Goal: Task Accomplishment & Management: Use online tool/utility

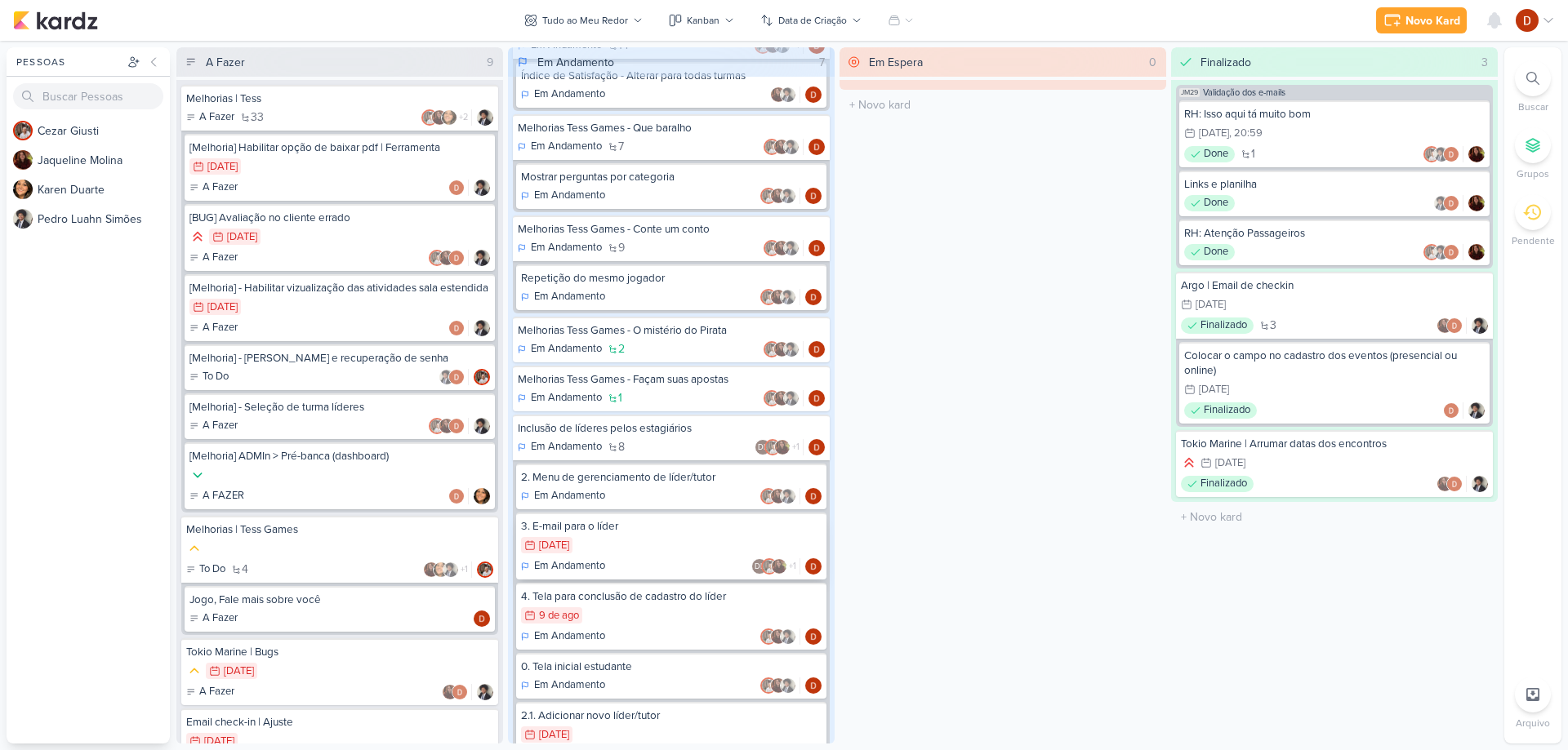
scroll to position [227, 0]
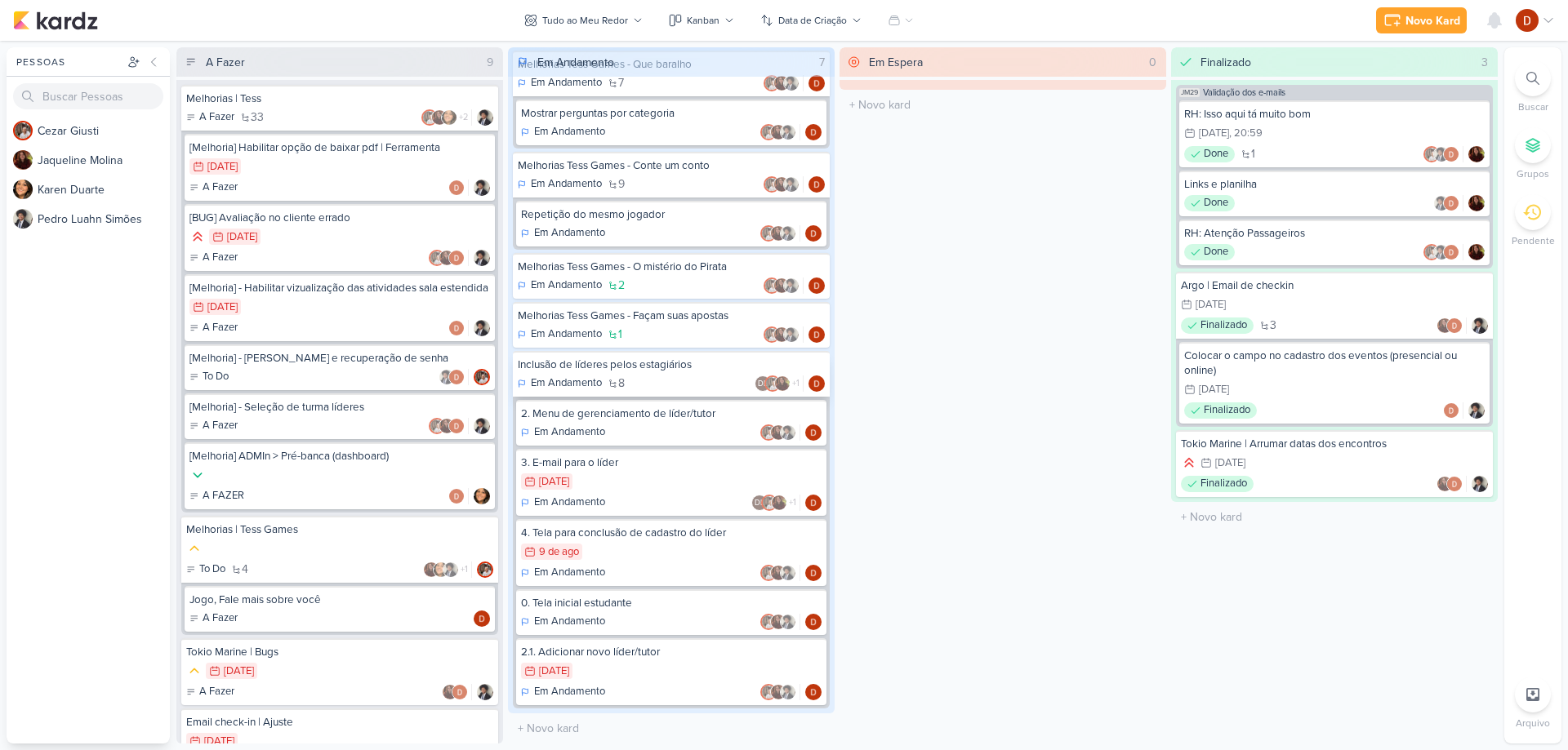
click at [622, 381] on span "8" at bounding box center [622, 384] width 7 height 12
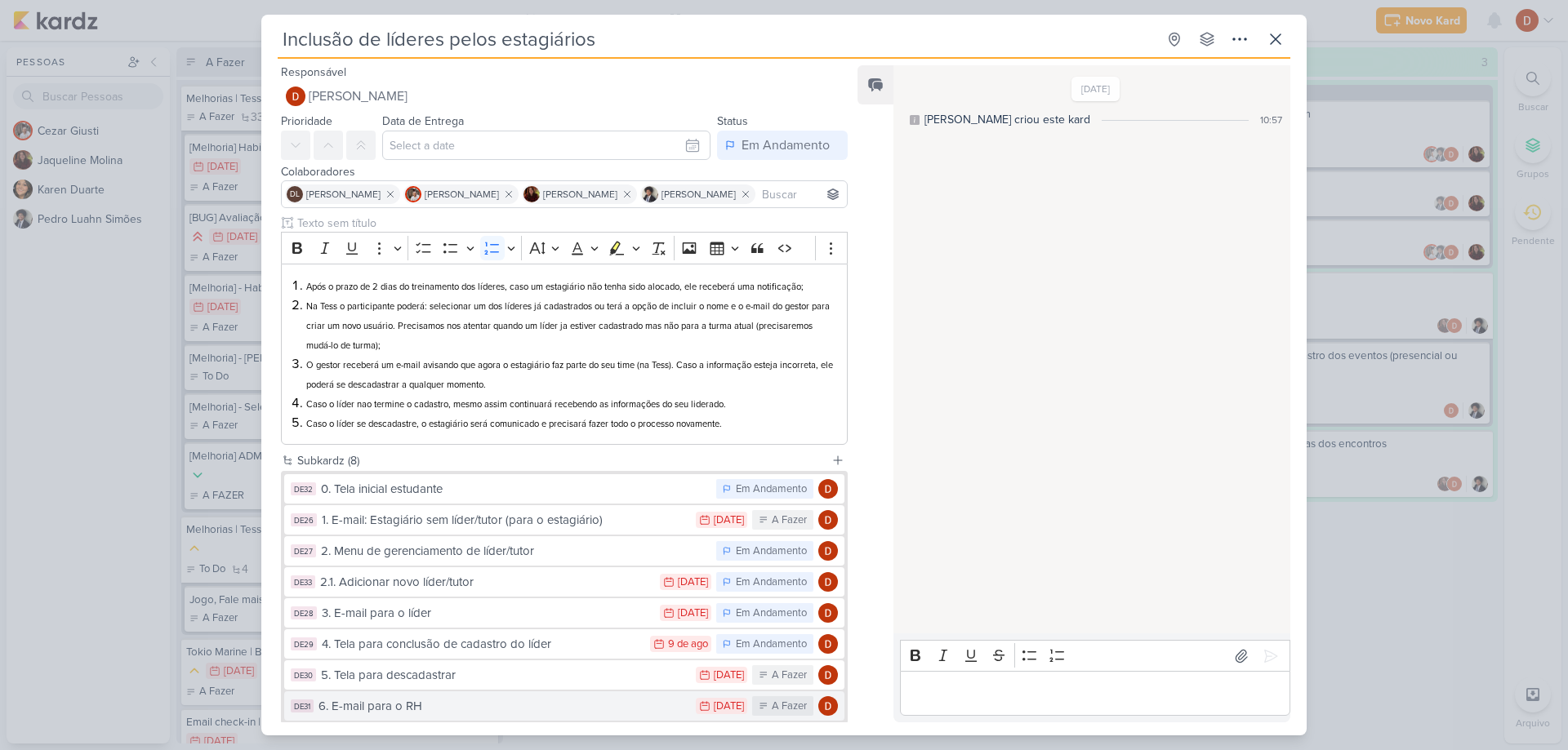
scroll to position [92, 0]
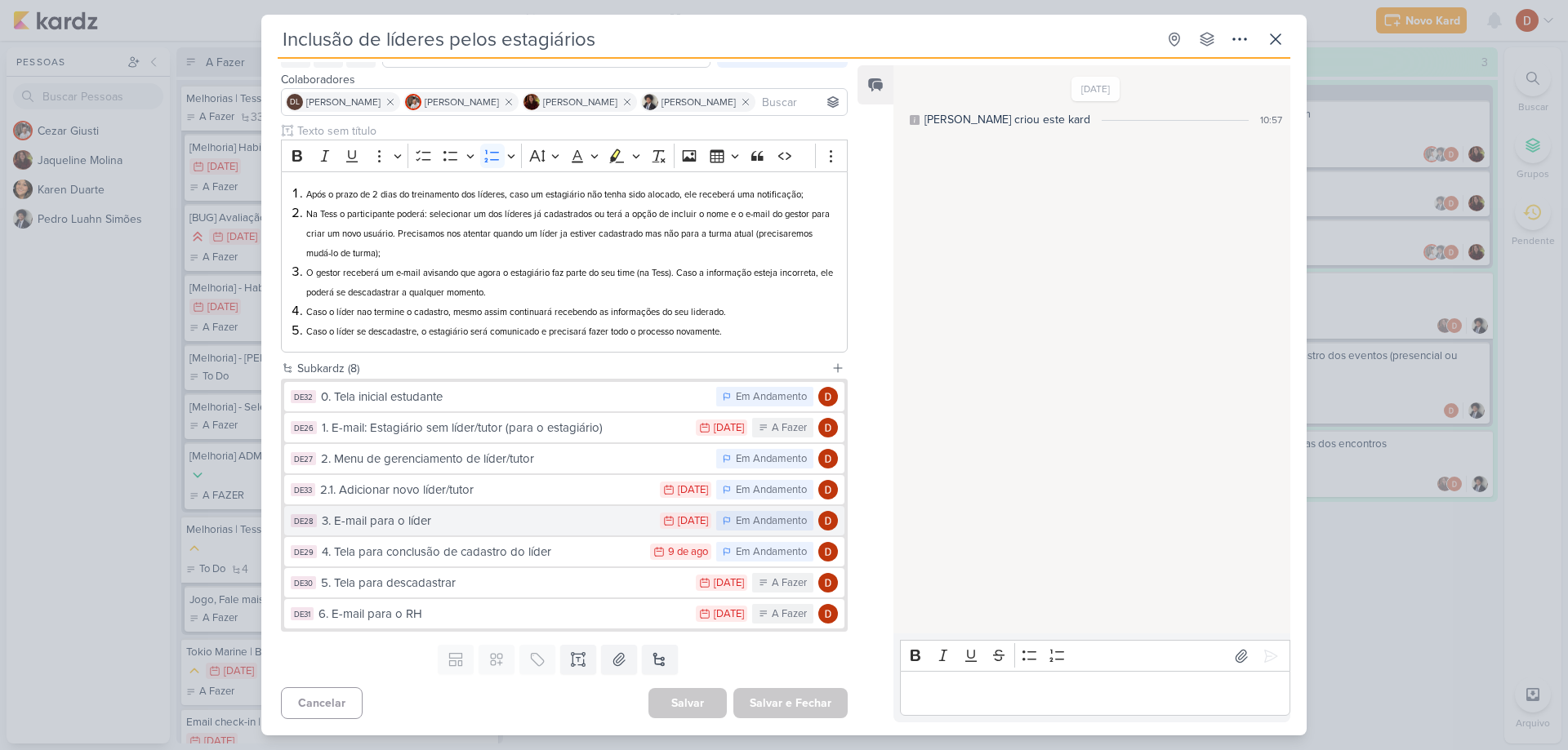
click at [514, 517] on div "3. E-mail para o líder" at bounding box center [487, 521] width 330 height 19
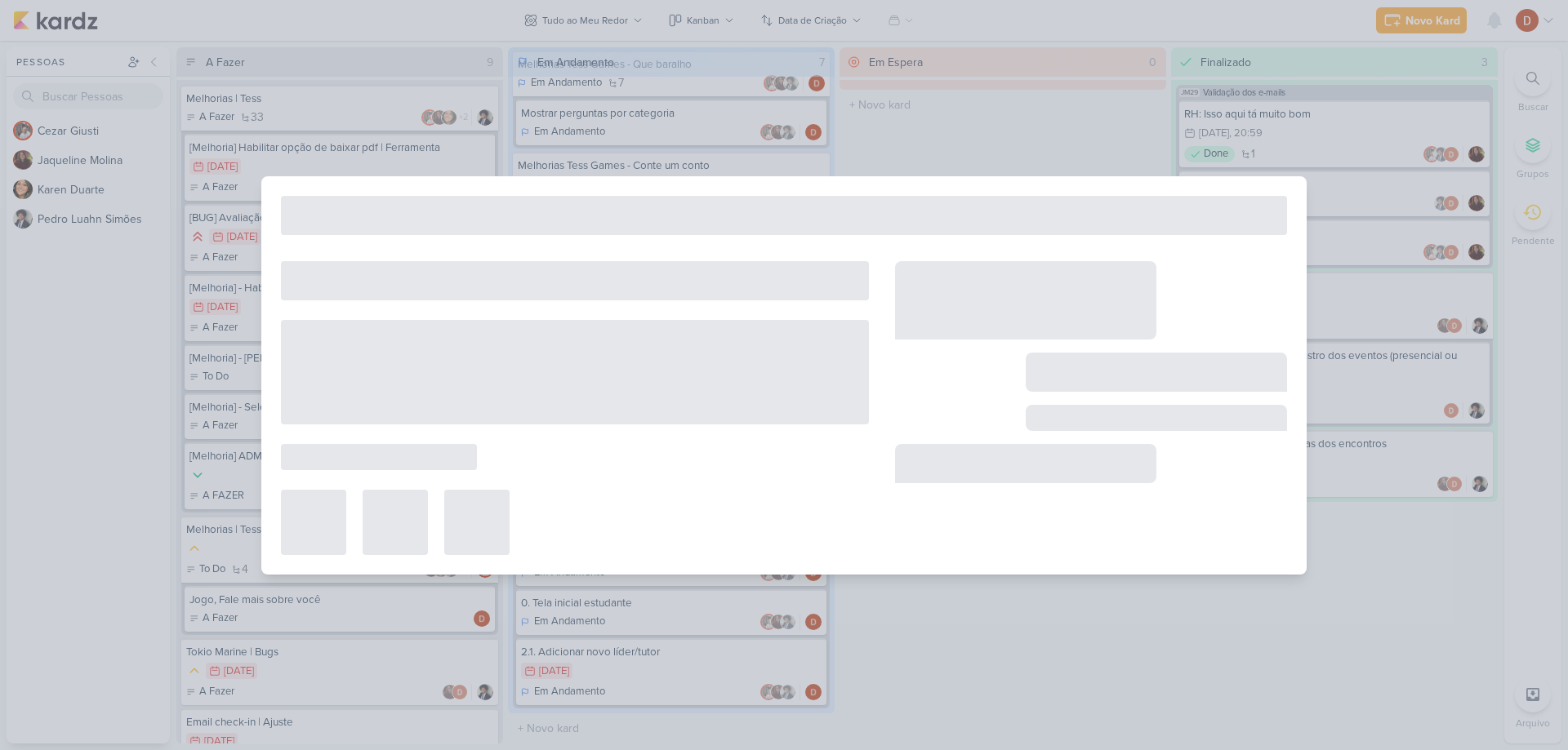
type input "3. E-mail para o líder"
type input "30 de julho de 2025 às 23:59"
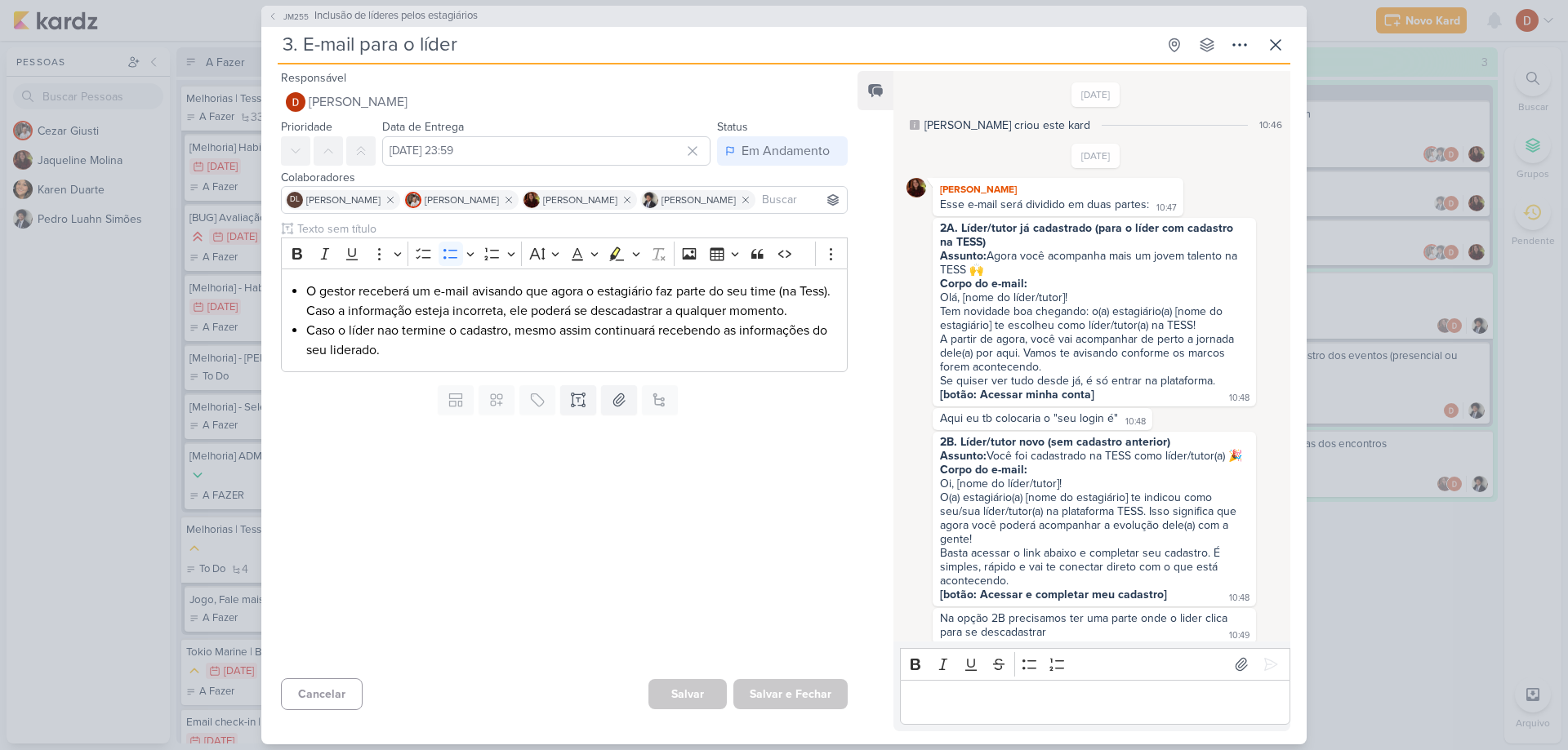
scroll to position [477, 0]
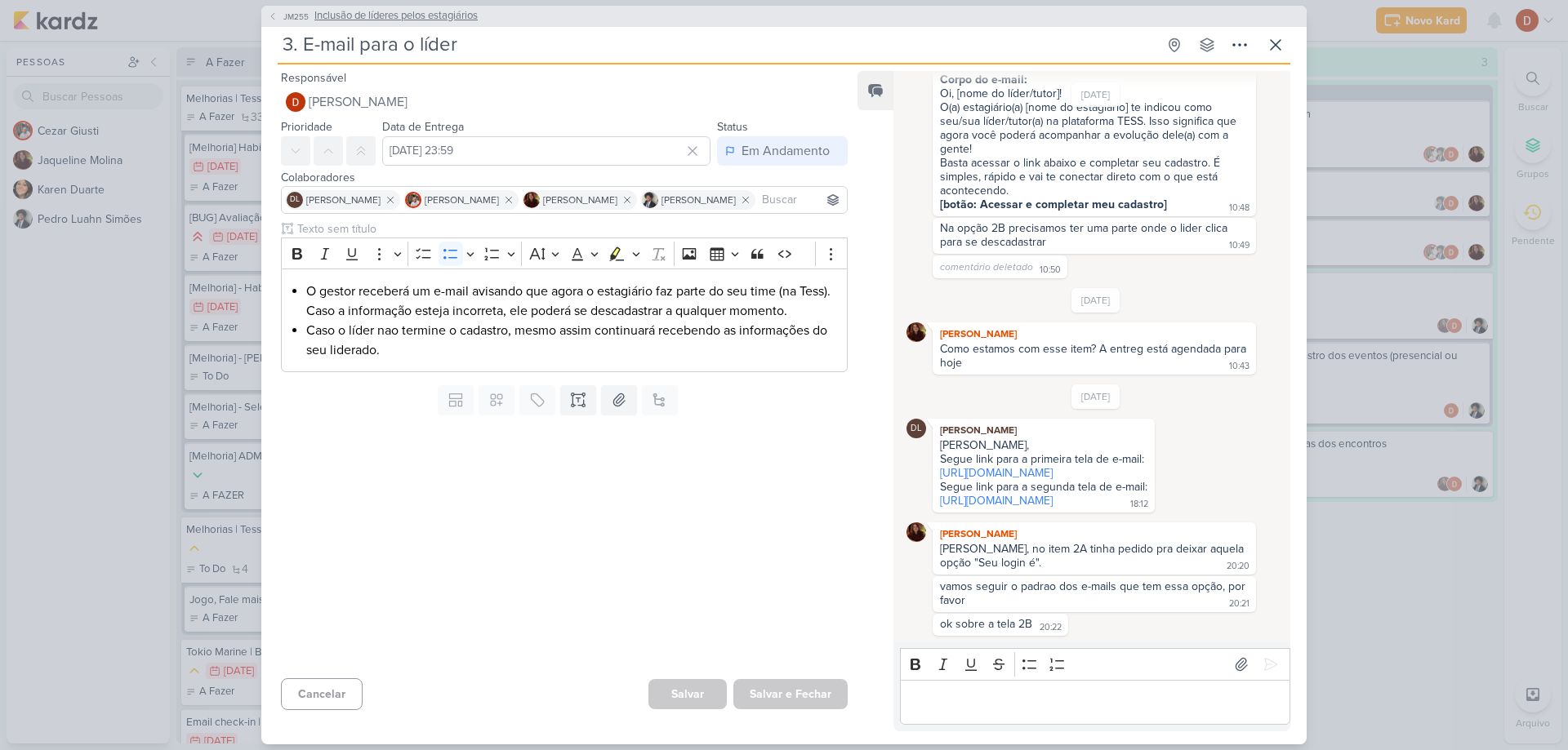
click at [273, 14] on icon at bounding box center [273, 16] width 10 height 10
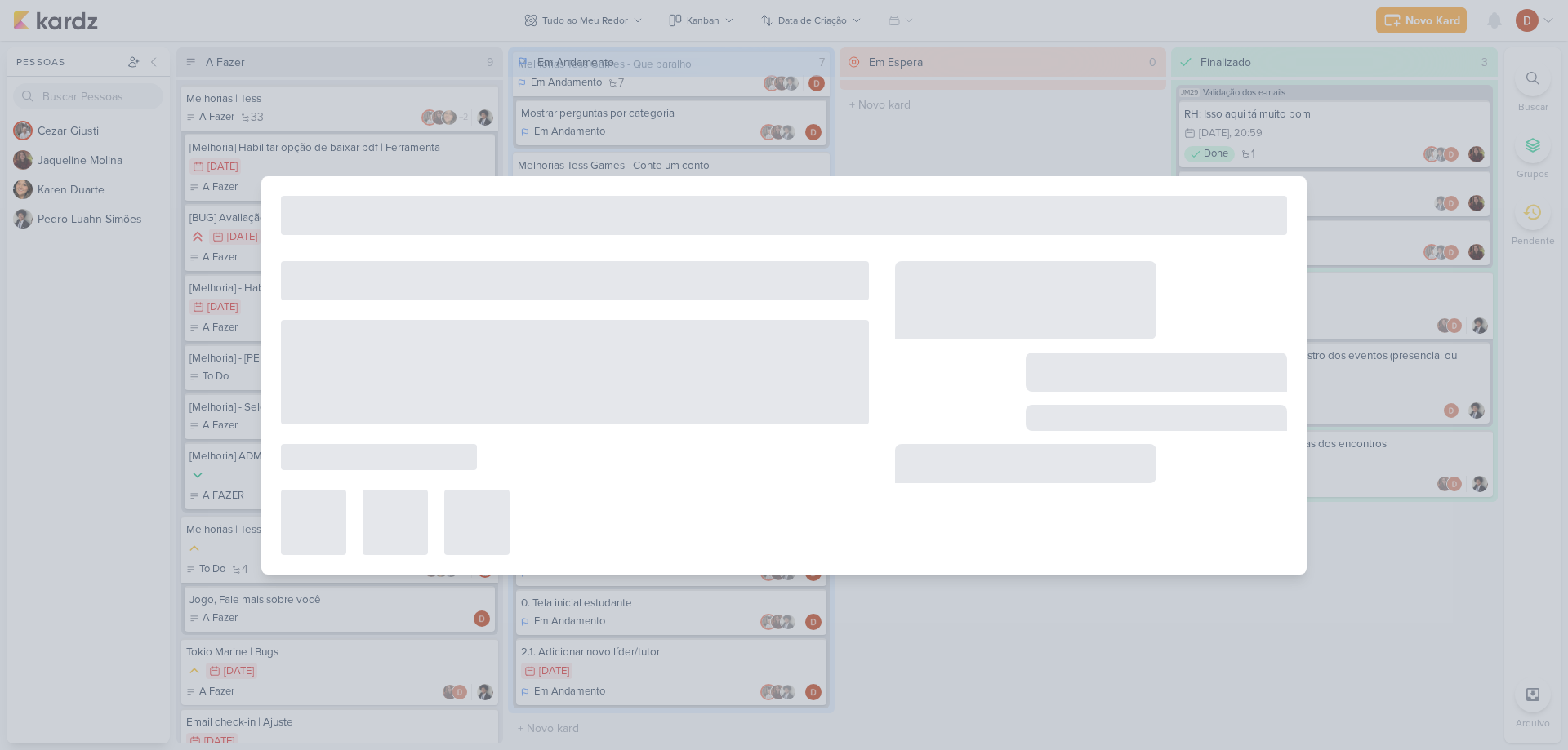
type input "Inclusão de líderes pelos estagiários"
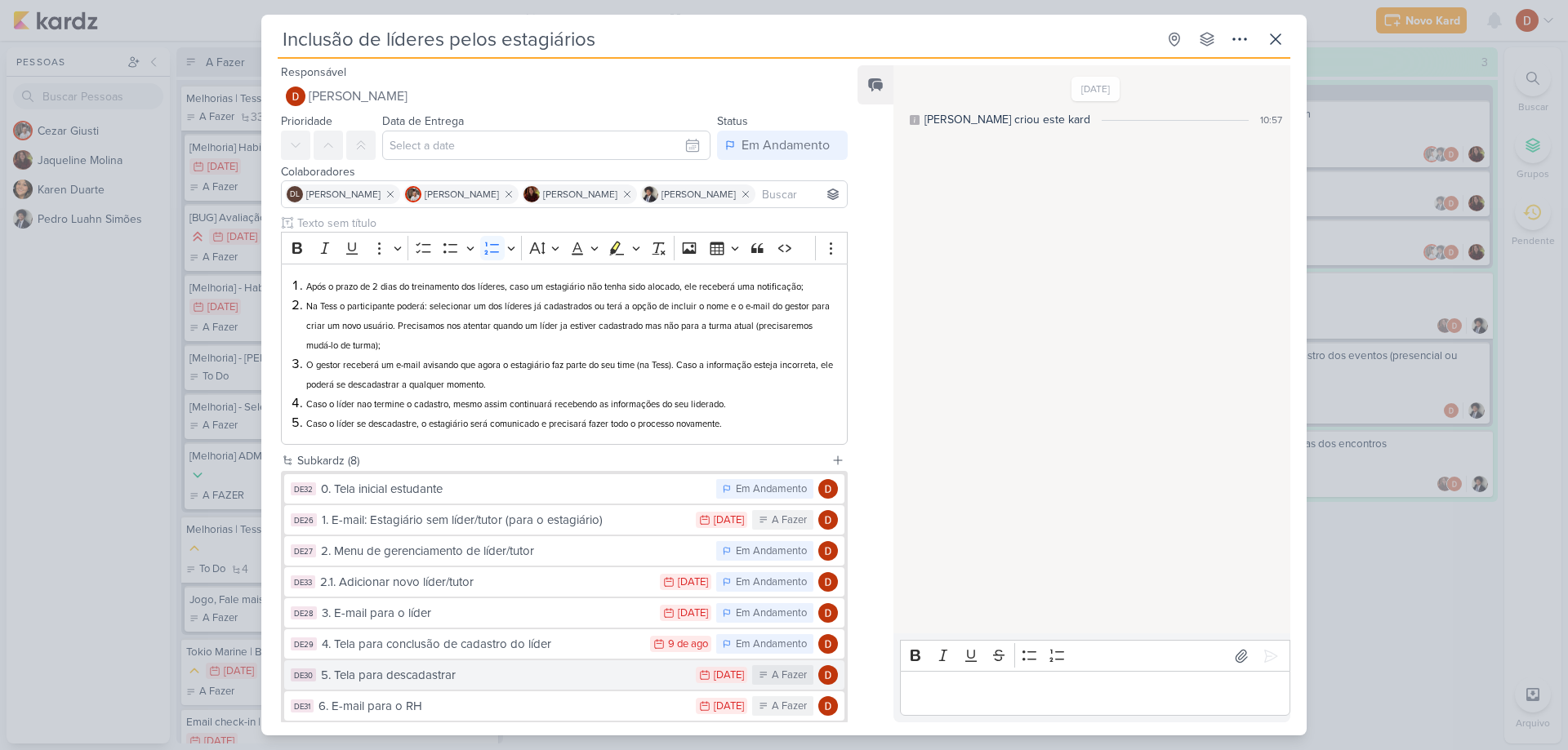
click at [450, 677] on div "5. Tela para descadastrar" at bounding box center [504, 675] width 366 height 19
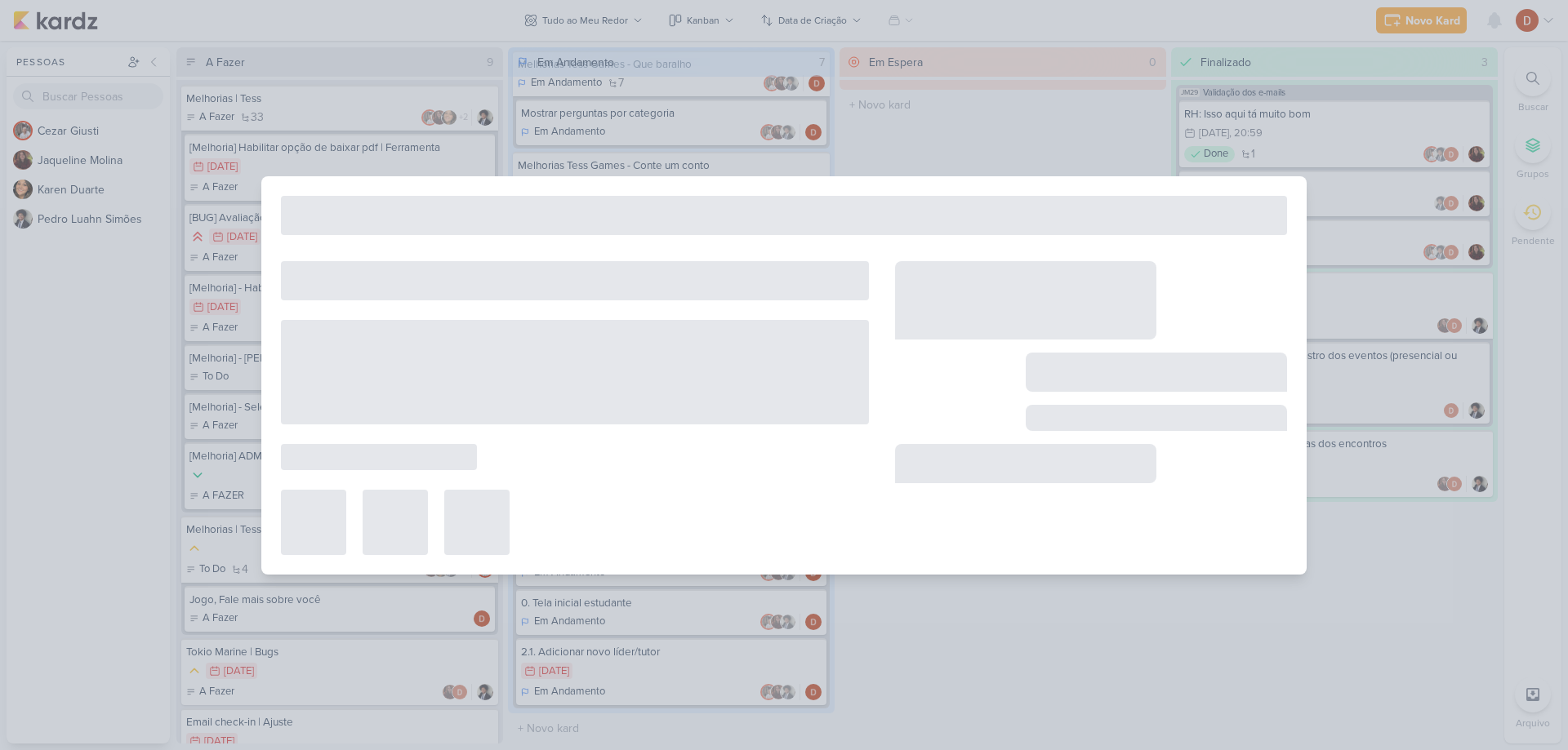
type input "5. Tela para descadastrar"
type input "1 de agosto de 2025 às 23:59"
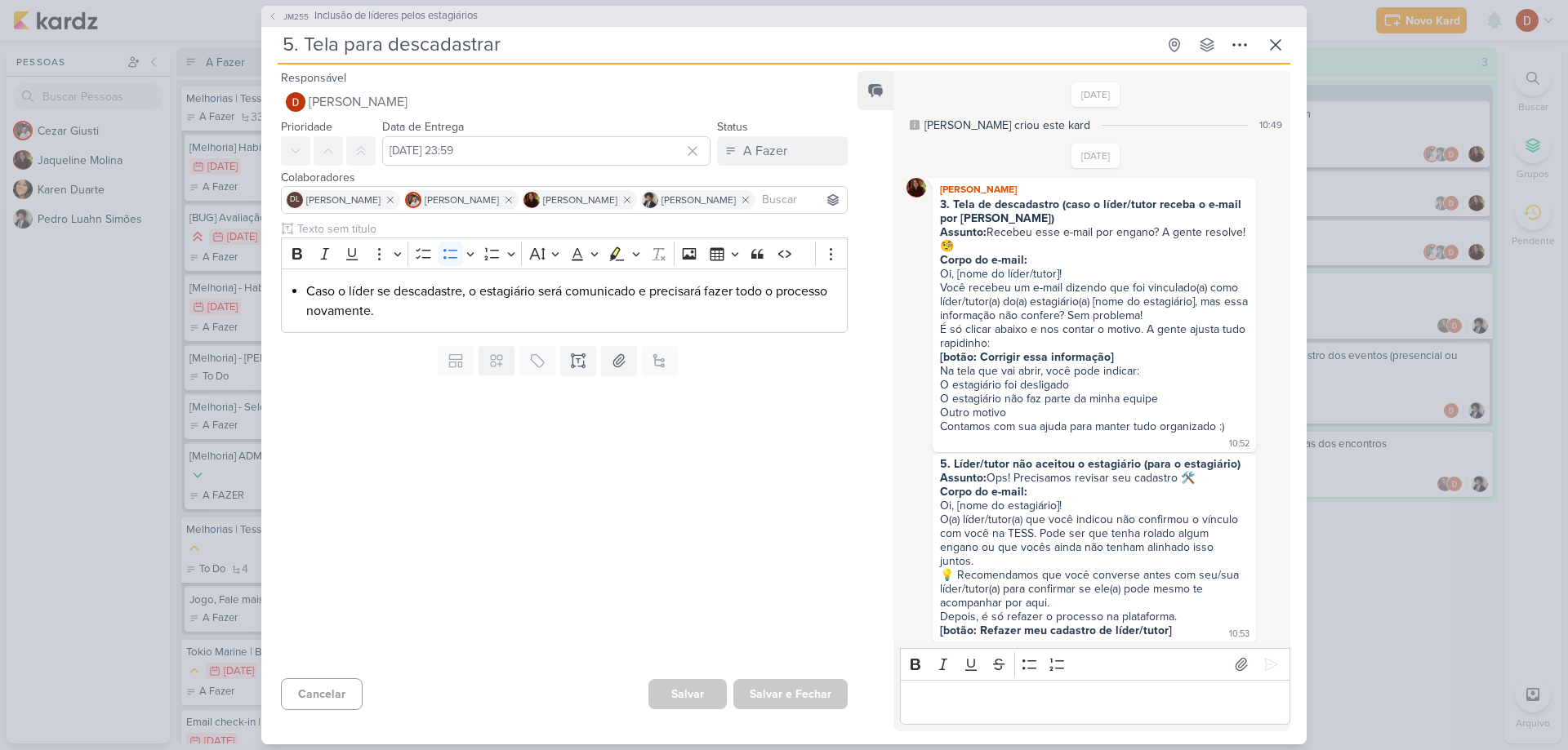
scroll to position [710, 0]
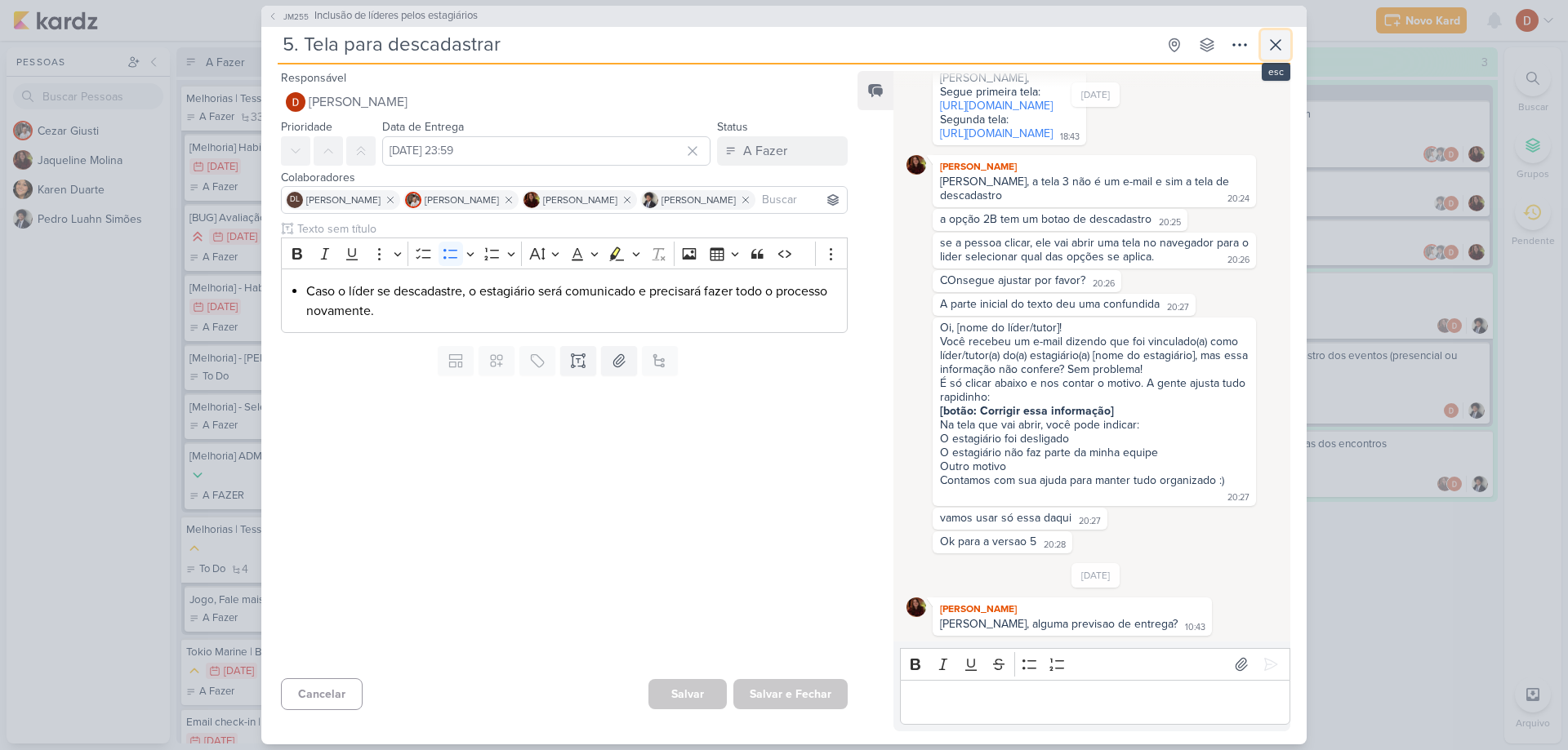
click at [1277, 50] on icon at bounding box center [1276, 45] width 20 height 20
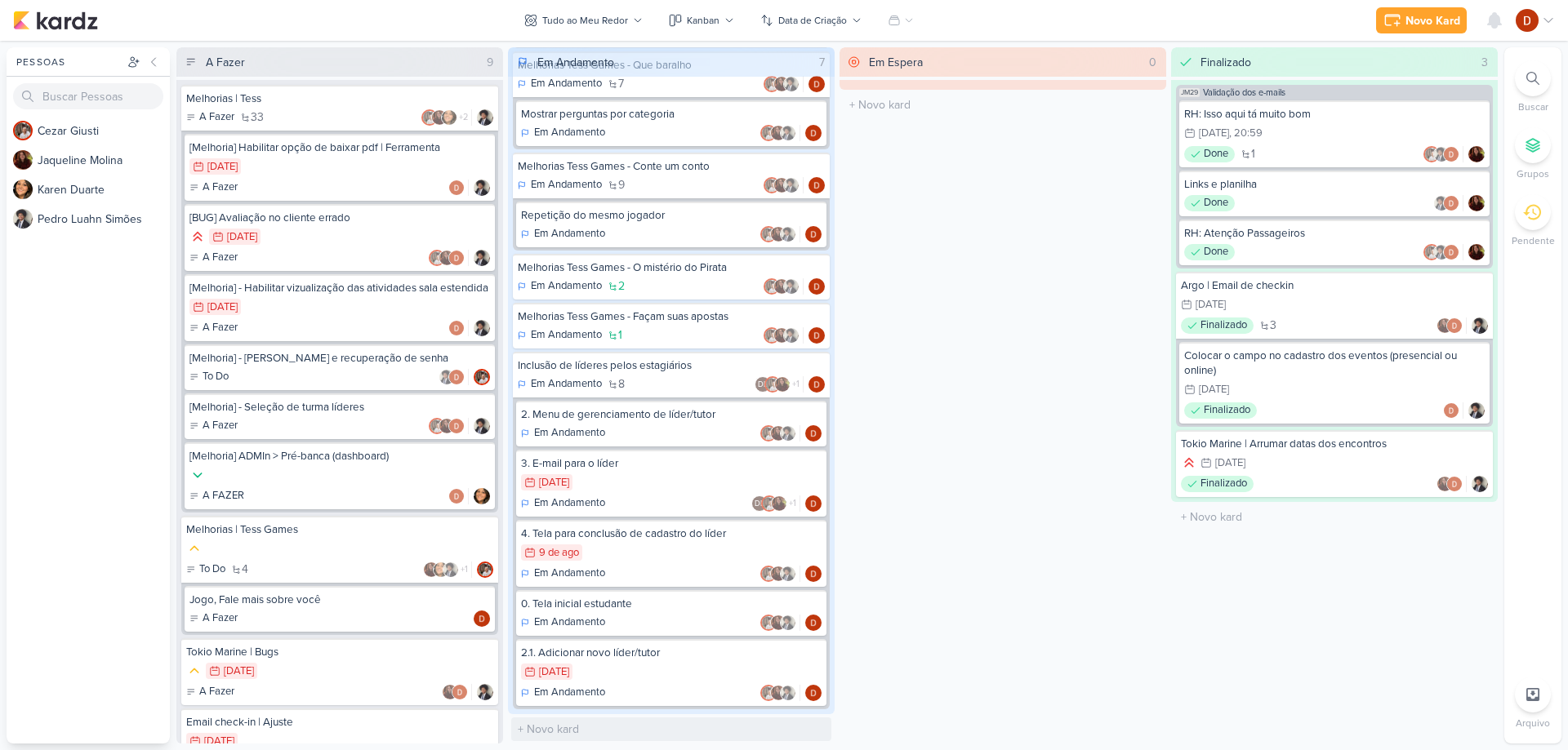
scroll to position [227, 0]
